Goal: Transaction & Acquisition: Purchase product/service

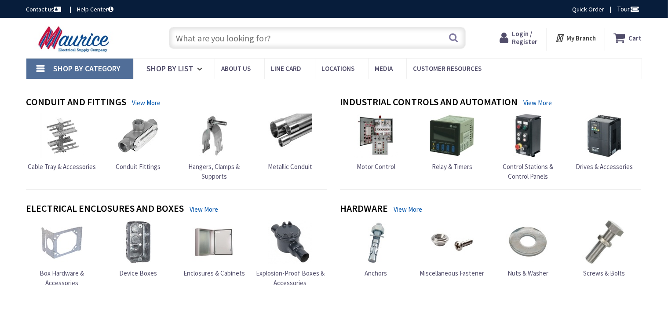
click at [516, 33] on span "Login / Register" at bounding box center [525, 37] width 26 height 16
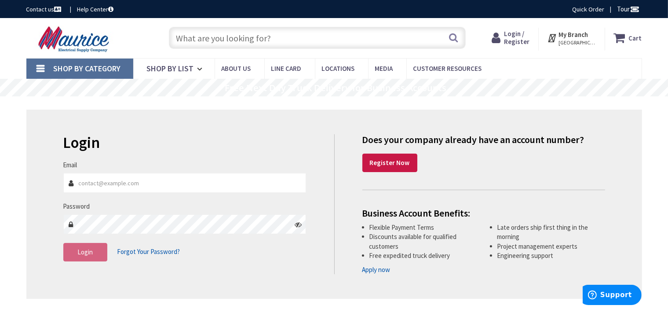
type input "[PERSON_NAME][EMAIL_ADDRESS][DOMAIN_NAME]"
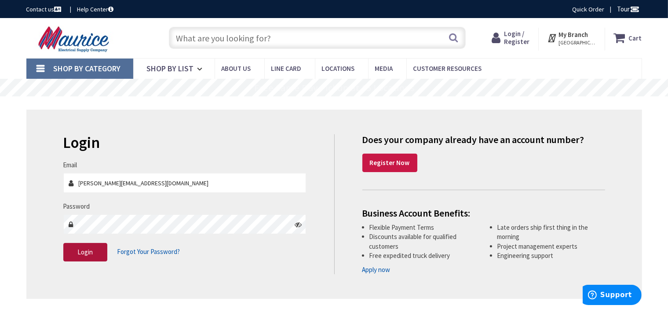
click at [85, 255] on span "Login" at bounding box center [84, 252] width 15 height 8
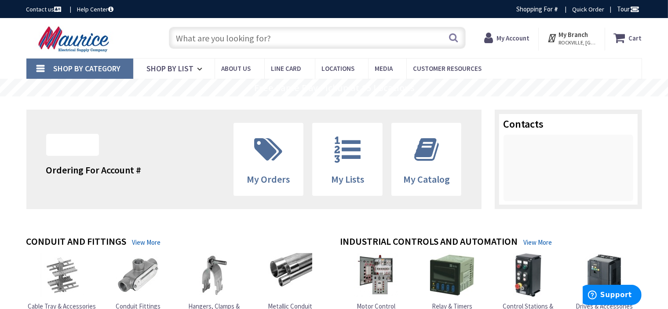
click at [274, 40] on input "text" at bounding box center [317, 38] width 297 height 22
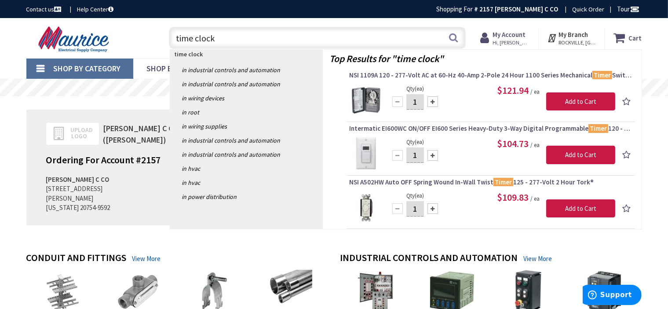
click at [238, 41] on input "time clock" at bounding box center [317, 38] width 297 height 22
type input "t"
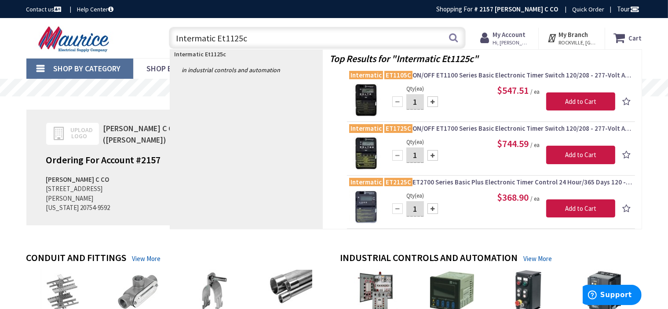
click at [253, 147] on div "Intermatic Et1125c in Industrial Controls and Automation" at bounding box center [246, 139] width 153 height 179
click at [317, 37] on input "Intermatic Et1125c" at bounding box center [317, 38] width 297 height 22
type input "I"
